Goal: Navigation & Orientation: Find specific page/section

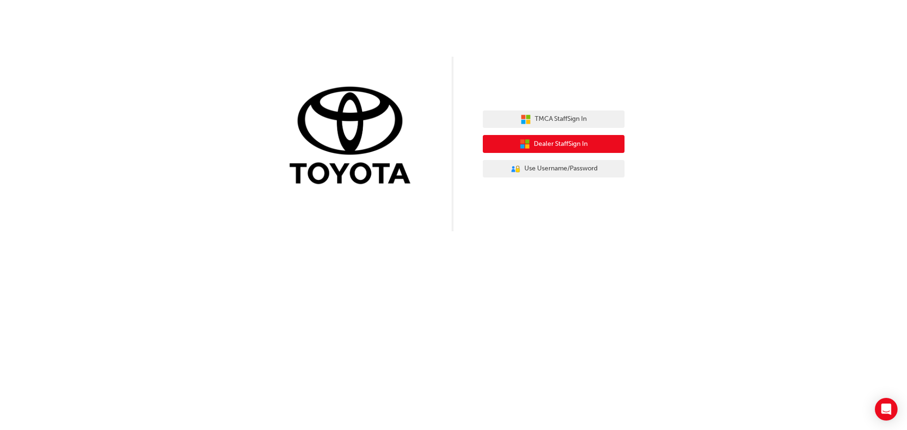
click at [567, 144] on span "Dealer Staff Sign In" at bounding box center [561, 144] width 54 height 11
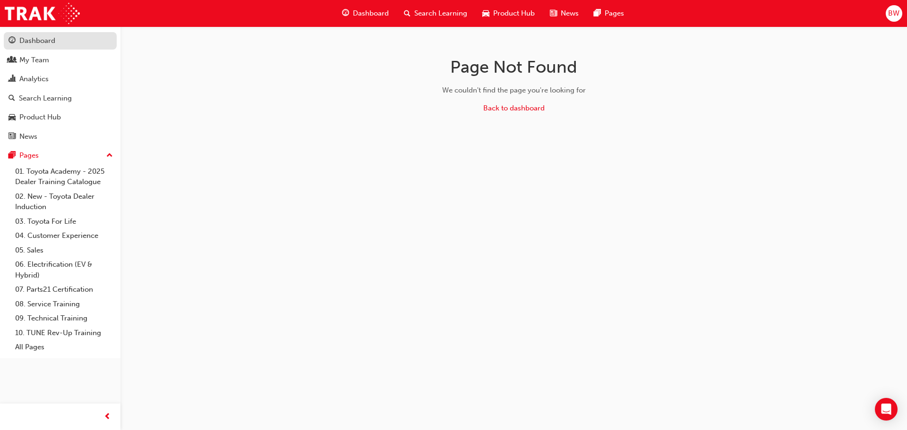
click at [29, 39] on div "Dashboard" at bounding box center [37, 40] width 36 height 11
